Goal: Information Seeking & Learning: Learn about a topic

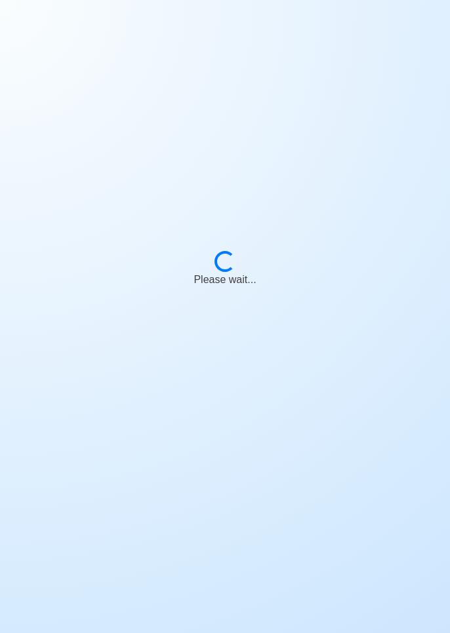
scroll to position [63, 0]
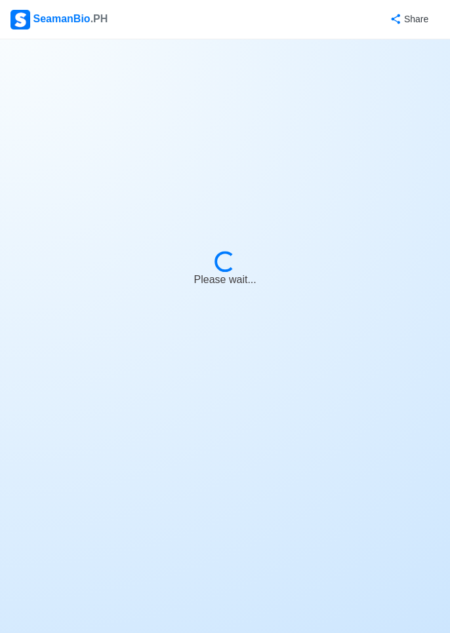
select select "Chief Officer"
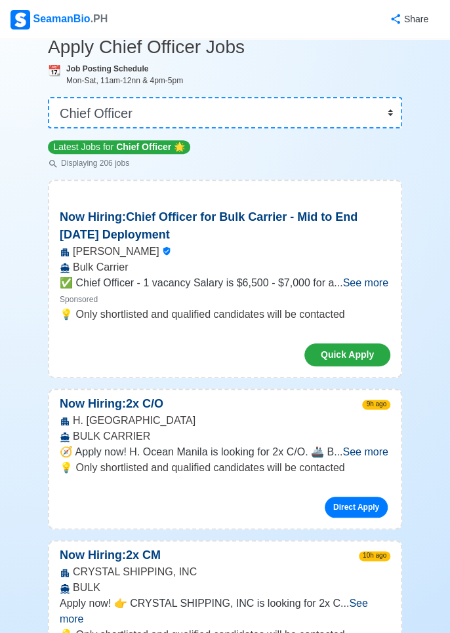
scroll to position [0, 0]
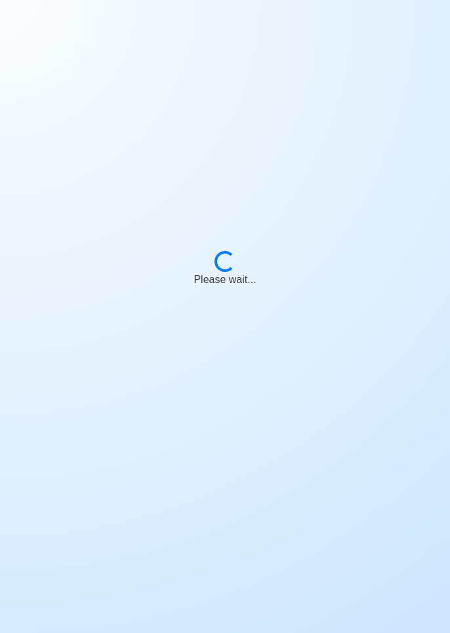
scroll to position [63, 0]
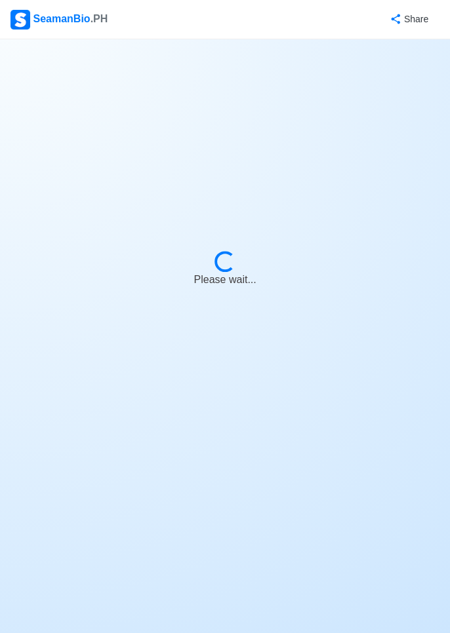
select select "Chief Officer"
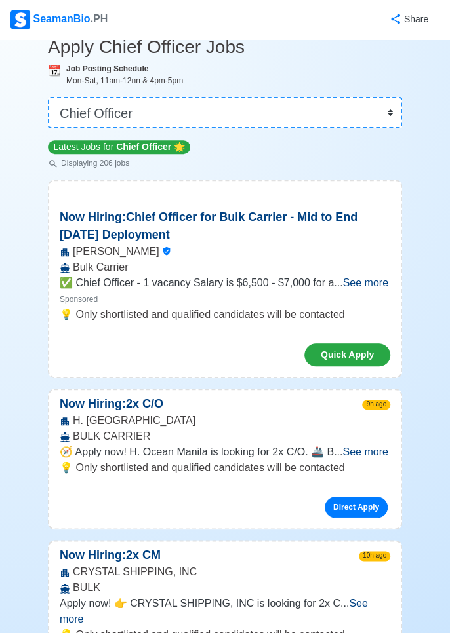
scroll to position [0, 0]
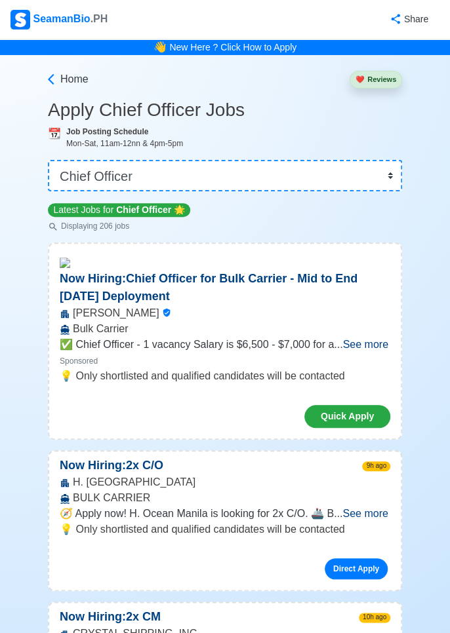
click at [372, 514] on span "See more" at bounding box center [364, 513] width 45 height 11
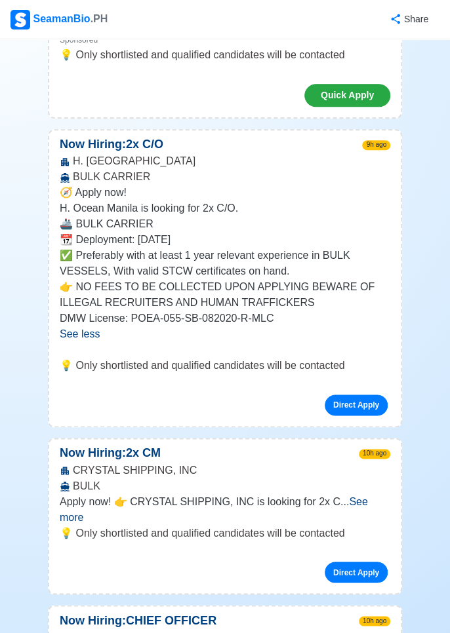
scroll to position [323, 0]
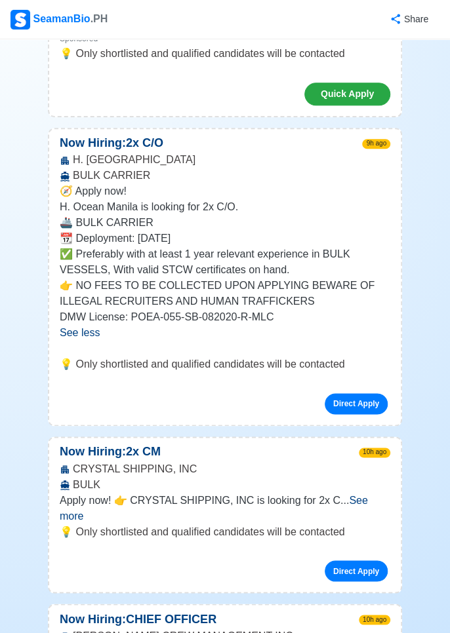
click at [368, 498] on span "See more" at bounding box center [214, 507] width 308 height 27
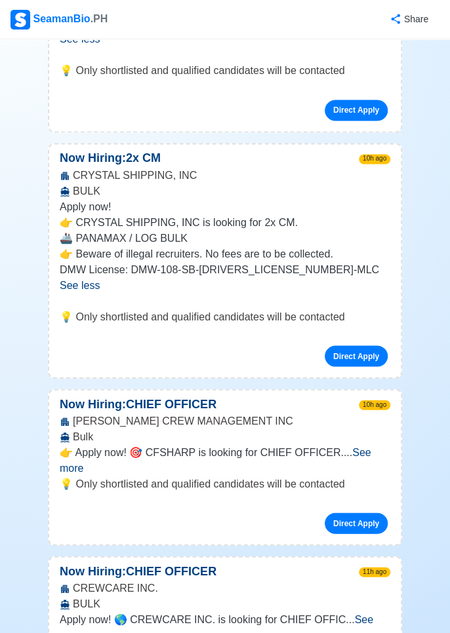
scroll to position [617, 0]
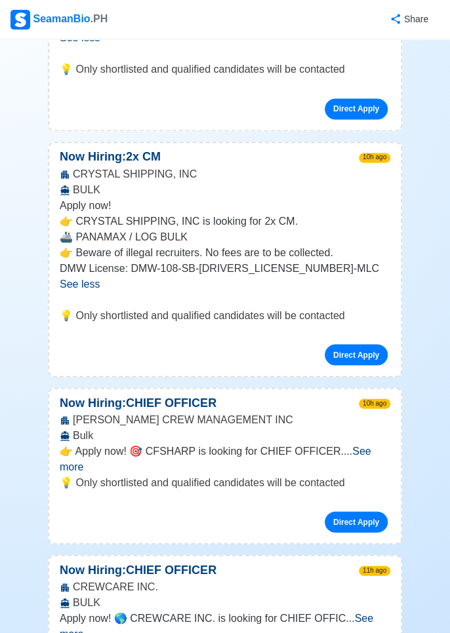
click at [371, 453] on span "See more" at bounding box center [215, 458] width 311 height 27
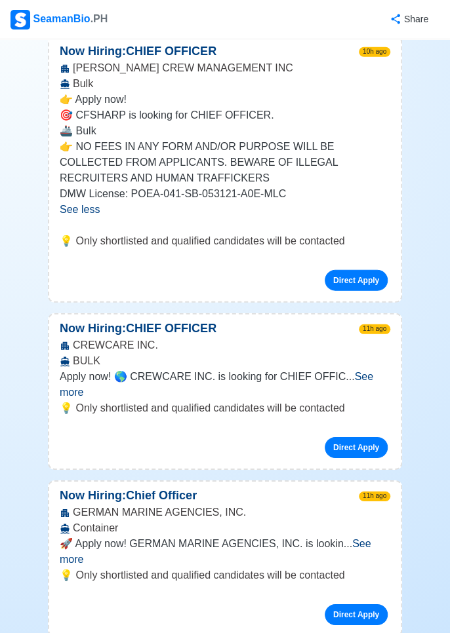
scroll to position [971, 0]
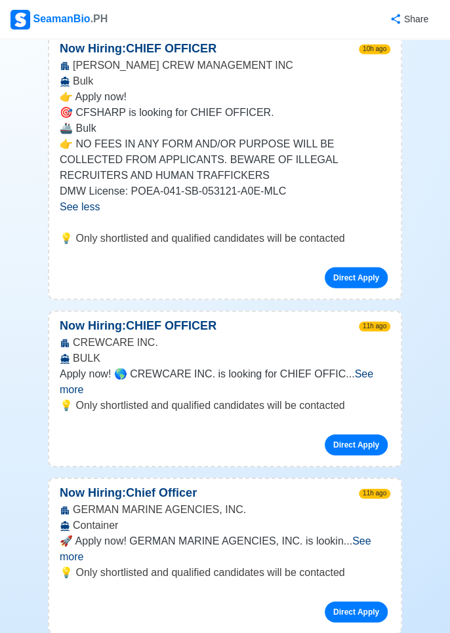
click at [372, 374] on span "See more" at bounding box center [216, 381] width 313 height 27
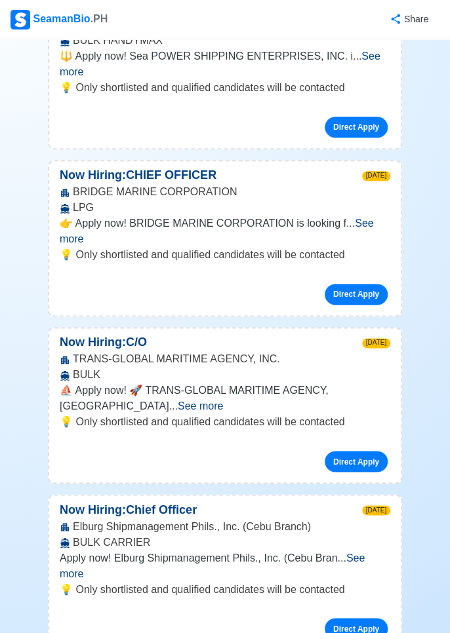
scroll to position [1902, 0]
